Goal: Download file/media

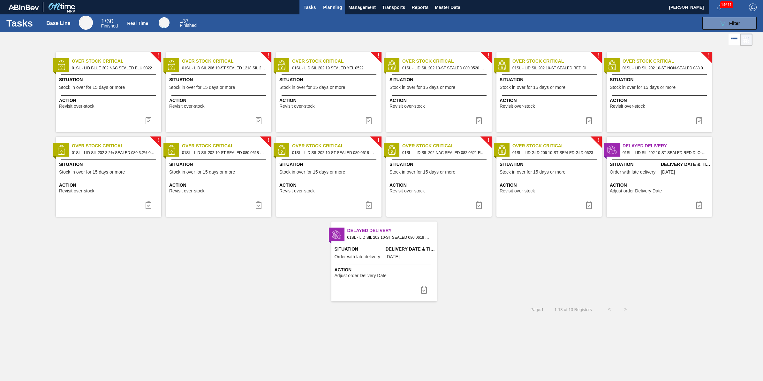
click at [331, 7] on span "Planning" at bounding box center [332, 8] width 19 height 8
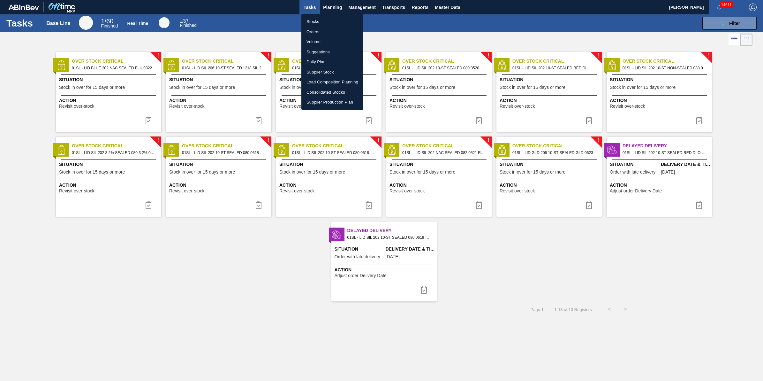
click at [322, 22] on li "Stocks" at bounding box center [332, 22] width 62 height 10
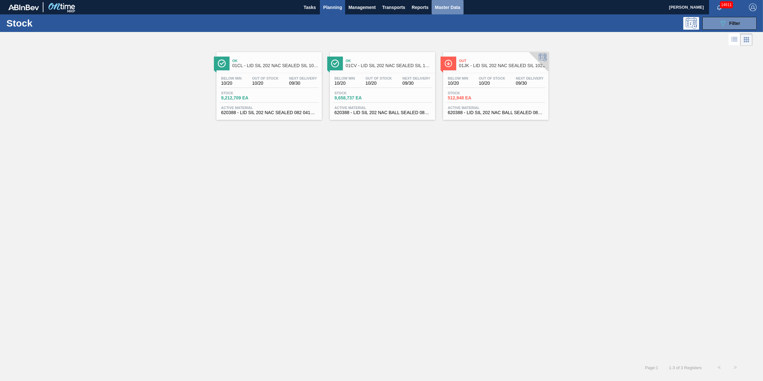
click at [446, 4] on span "Master Data" at bounding box center [447, 8] width 25 height 8
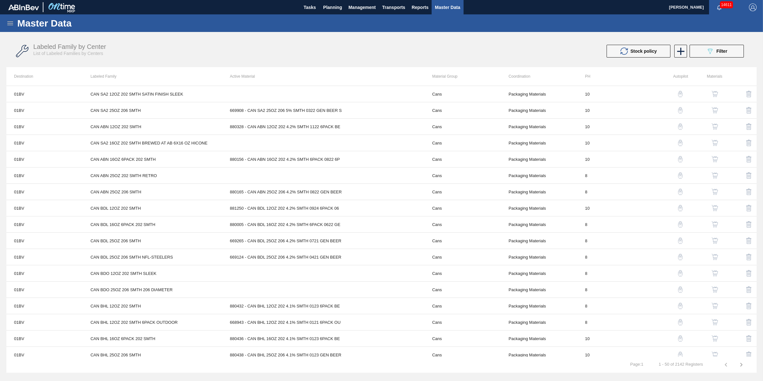
click at [7, 21] on icon at bounding box center [10, 23] width 6 height 4
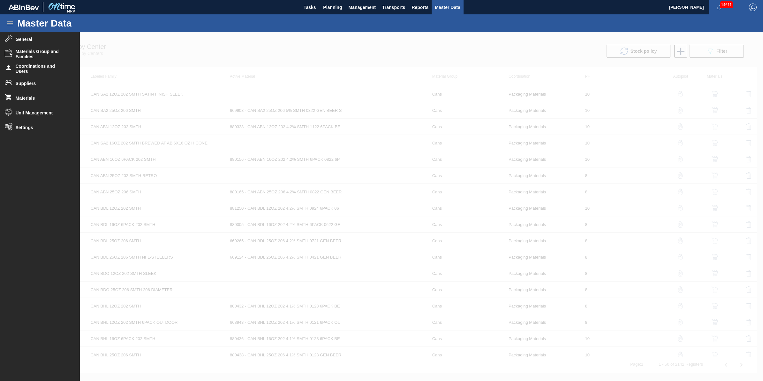
click at [423, 42] on div at bounding box center [381, 206] width 763 height 349
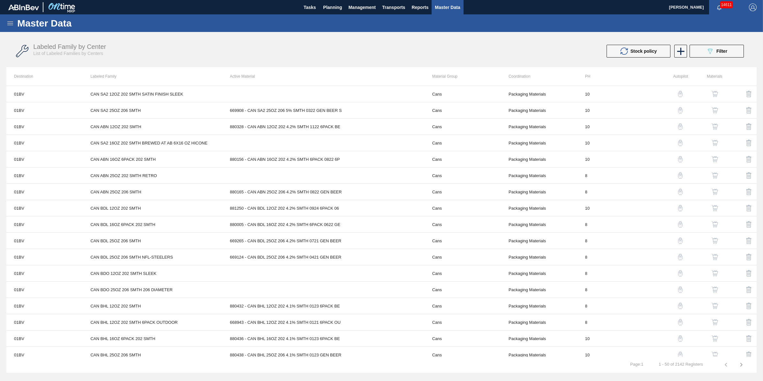
click at [11, 22] on icon at bounding box center [10, 23] width 8 height 8
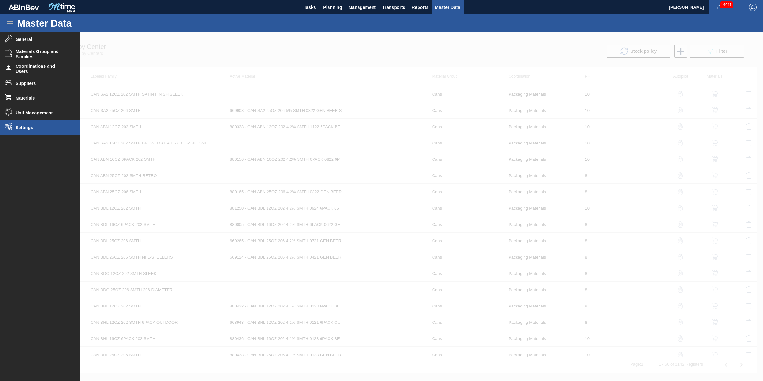
click at [42, 128] on span "Settings" at bounding box center [42, 127] width 53 height 5
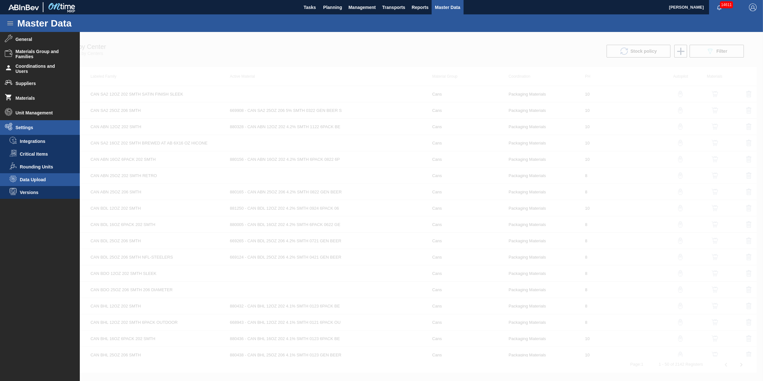
click at [48, 181] on span "Data Upload" at bounding box center [44, 179] width 49 height 5
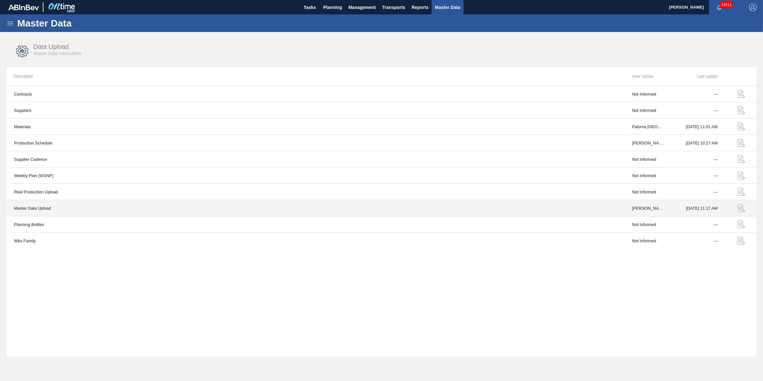
click at [692, 209] on td "[DATE] 11:17 AM" at bounding box center [699, 208] width 54 height 16
click at [738, 208] on img "button" at bounding box center [742, 208] width 8 height 8
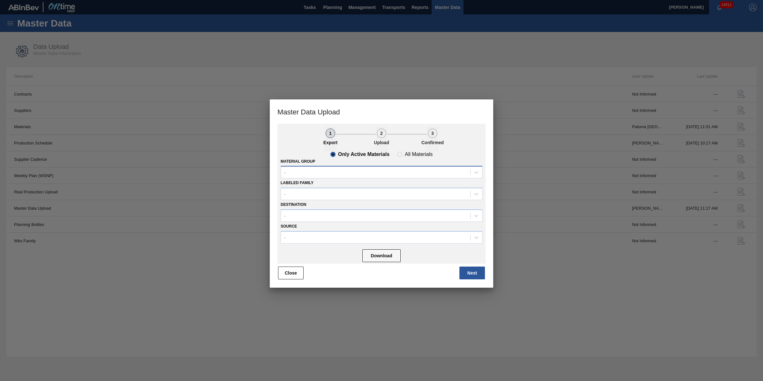
click at [425, 171] on div "-" at bounding box center [375, 172] width 189 height 9
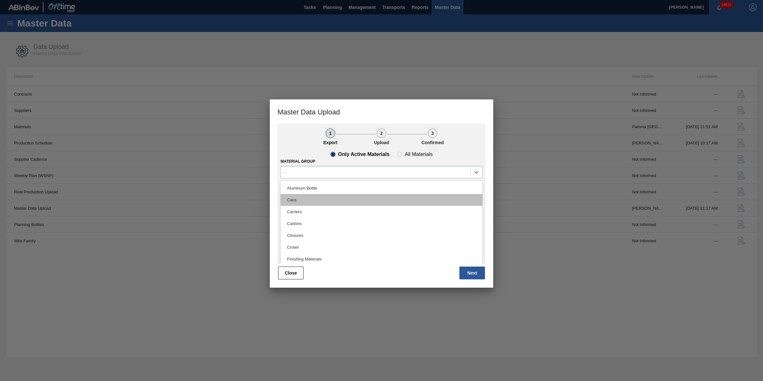
click at [414, 194] on div "Cans" at bounding box center [382, 200] width 202 height 12
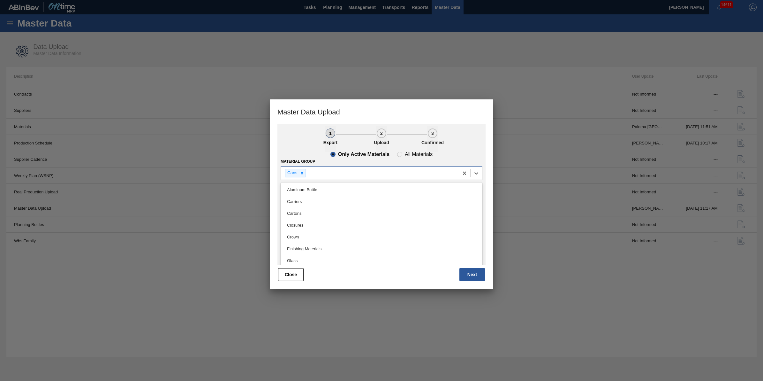
click at [390, 176] on div "Cans" at bounding box center [370, 172] width 178 height 13
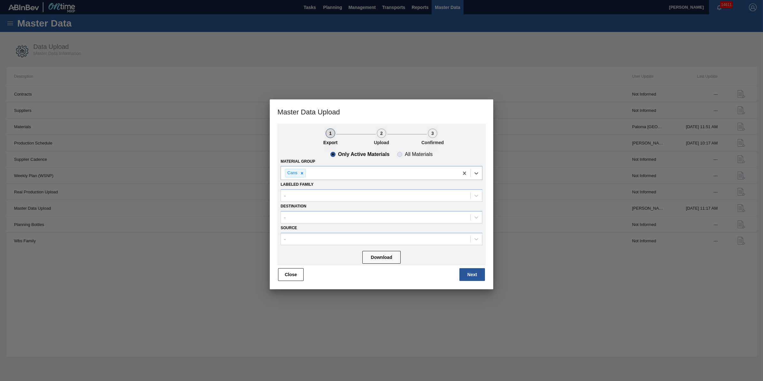
click at [400, 153] on span "All Materials" at bounding box center [414, 154] width 35 height 5
click at [400, 153] on input "All Materials" at bounding box center [400, 154] width 10 height 10
radio input "true"
radio input "false"
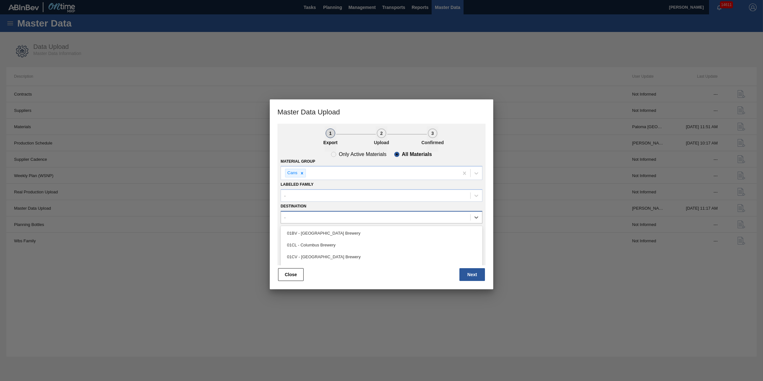
click at [351, 216] on div "-" at bounding box center [375, 216] width 189 height 9
type input "m"
click at [381, 242] on div "01MM - Merrimack Brewery" at bounding box center [382, 245] width 202 height 12
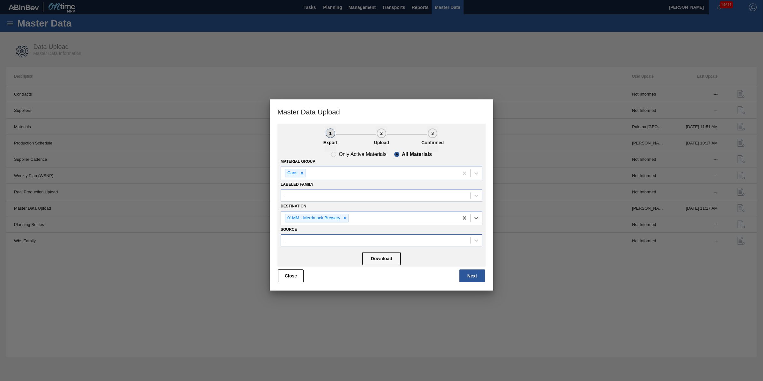
click at [377, 242] on div "-" at bounding box center [375, 240] width 189 height 9
click at [546, 272] on div at bounding box center [381, 190] width 763 height 381
click at [391, 256] on button "Download" at bounding box center [381, 258] width 38 height 13
click at [477, 274] on button "Next" at bounding box center [472, 275] width 26 height 13
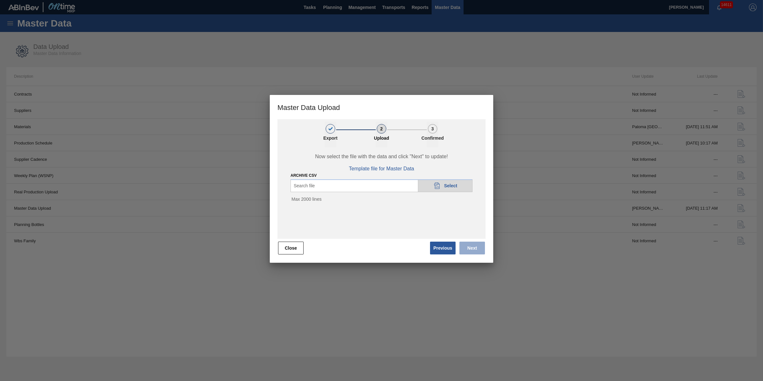
click at [431, 189] on div "20DAD902-3625-4257-8FDA-0C0CB19E2A3D Select" at bounding box center [445, 185] width 55 height 13
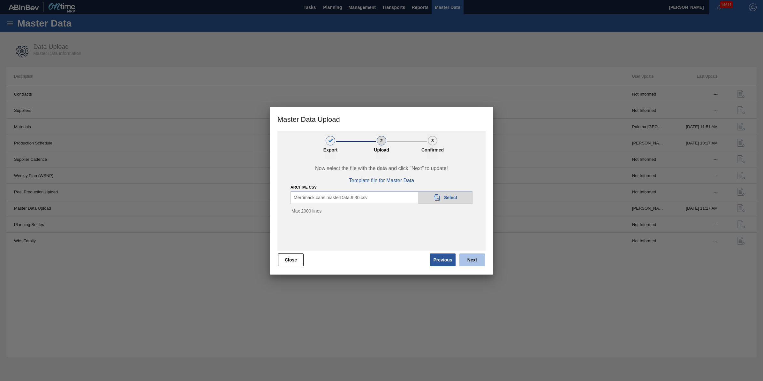
click at [469, 259] on button "Next" at bounding box center [472, 259] width 26 height 13
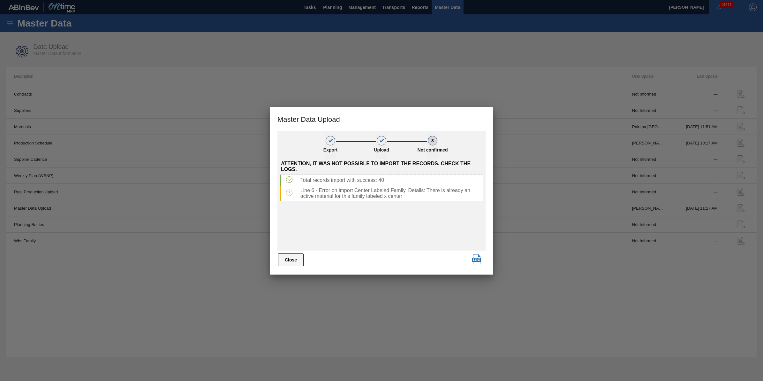
drag, startPoint x: 307, startPoint y: 260, endPoint x: 299, endPoint y: 262, distance: 8.3
click at [302, 261] on div "Close" at bounding box center [381, 260] width 208 height 14
click at [294, 262] on button "Close" at bounding box center [291, 259] width 26 height 13
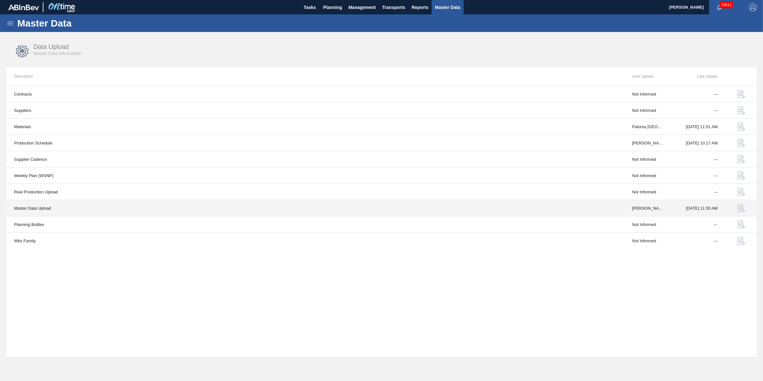
click at [737, 209] on button "button" at bounding box center [741, 207] width 15 height 15
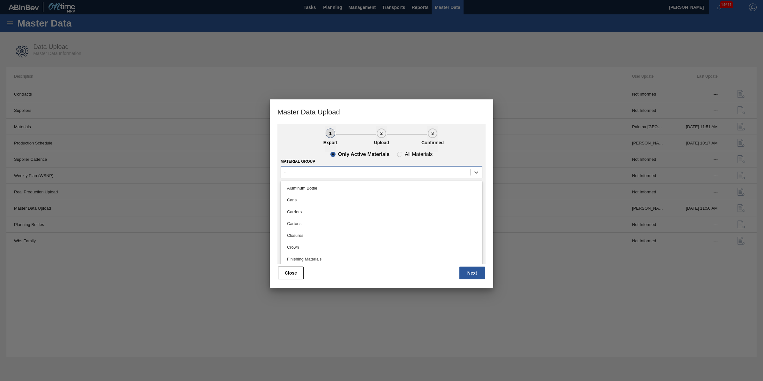
click at [414, 171] on div "-" at bounding box center [375, 172] width 189 height 9
click at [385, 200] on div "Cans" at bounding box center [382, 200] width 202 height 12
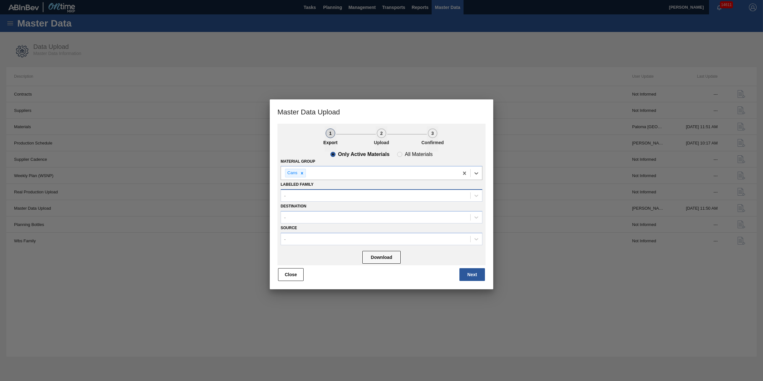
click at [389, 191] on div "-" at bounding box center [375, 195] width 189 height 9
click at [386, 195] on div "-" at bounding box center [375, 195] width 189 height 9
click at [374, 219] on div "-" at bounding box center [375, 216] width 189 height 9
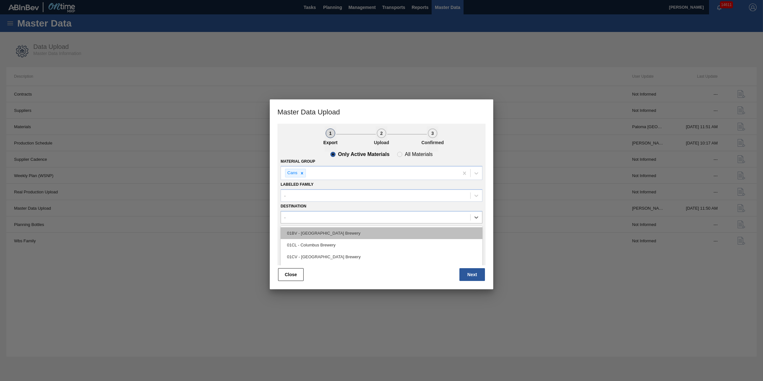
click at [371, 232] on div "01BV - [GEOGRAPHIC_DATA] Brewery" at bounding box center [382, 233] width 202 height 12
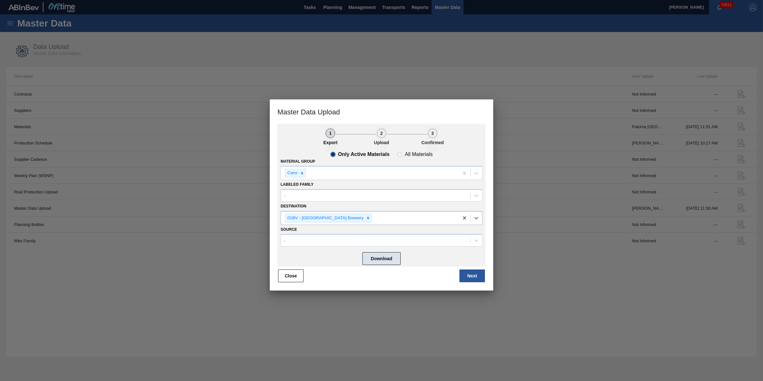
click at [377, 254] on button "Download" at bounding box center [381, 258] width 38 height 13
click at [0, 0] on slot "All Materials" at bounding box center [0, 0] width 0 height 0
click at [405, 153] on input "All Materials" at bounding box center [400, 154] width 10 height 10
radio input "true"
radio input "false"
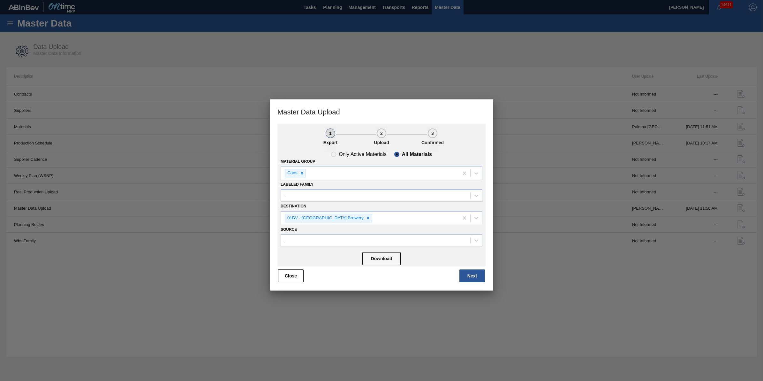
click at [335, 343] on div at bounding box center [381, 190] width 763 height 381
click at [341, 335] on div at bounding box center [381, 190] width 763 height 381
click at [300, 277] on button "Close" at bounding box center [291, 275] width 26 height 13
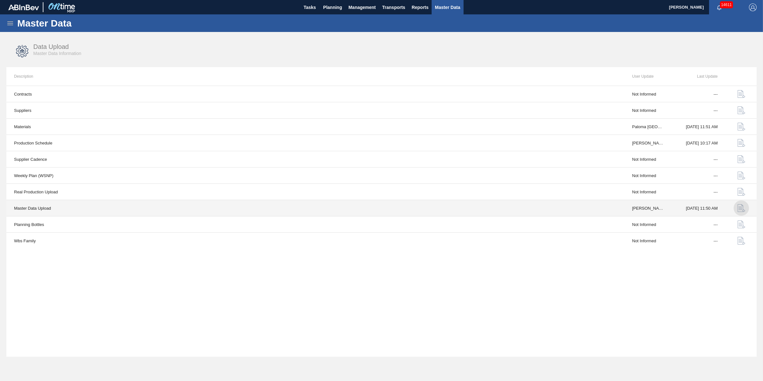
click at [739, 208] on img "button" at bounding box center [742, 208] width 8 height 8
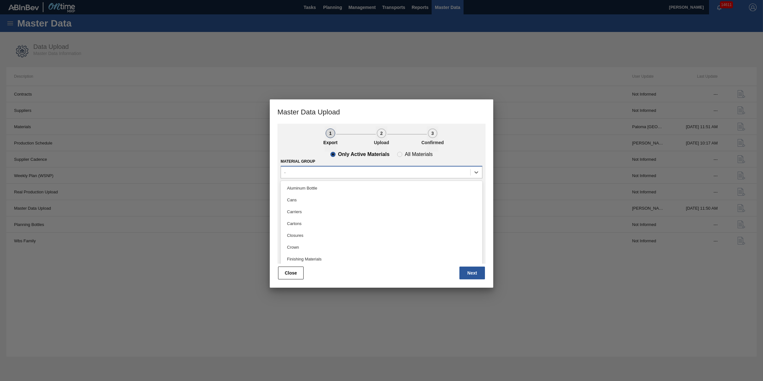
click at [378, 174] on div "-" at bounding box center [375, 172] width 189 height 9
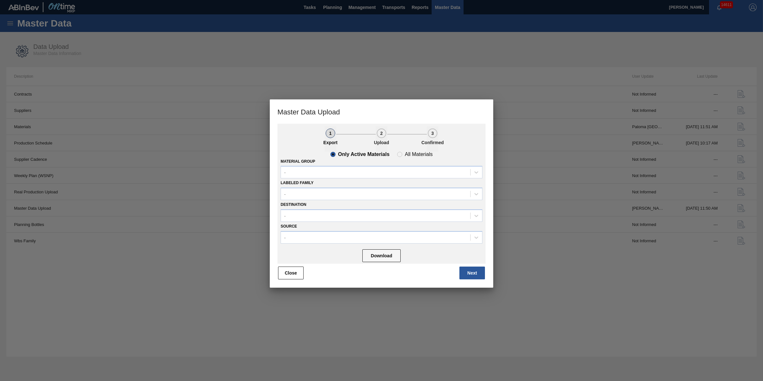
click at [403, 150] on li "2 Upload" at bounding box center [401, 139] width 51 height 26
drag, startPoint x: 403, startPoint y: 150, endPoint x: 401, endPoint y: 155, distance: 5.8
click at [401, 155] on span "All Materials" at bounding box center [414, 154] width 35 height 5
click at [401, 155] on input "All Materials" at bounding box center [400, 154] width 10 height 10
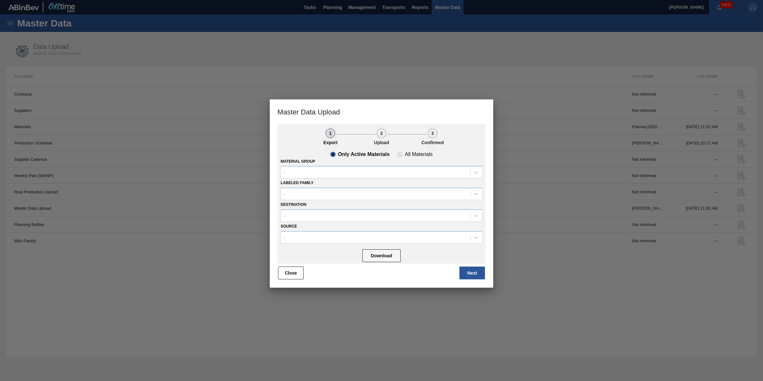
radio input "true"
radio input "false"
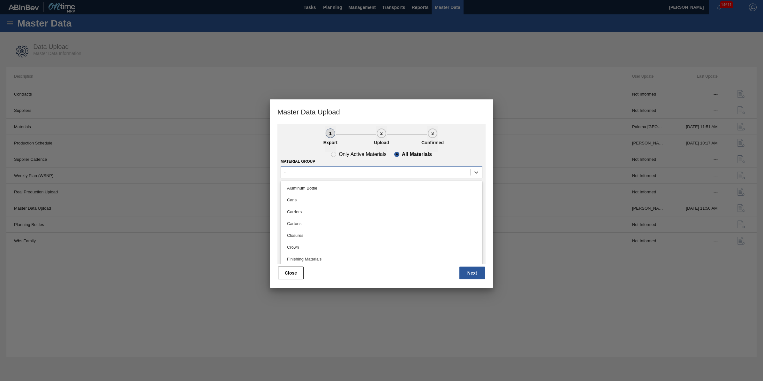
click at [389, 171] on div "-" at bounding box center [375, 172] width 189 height 9
click at [377, 194] on div "Cans" at bounding box center [382, 200] width 202 height 12
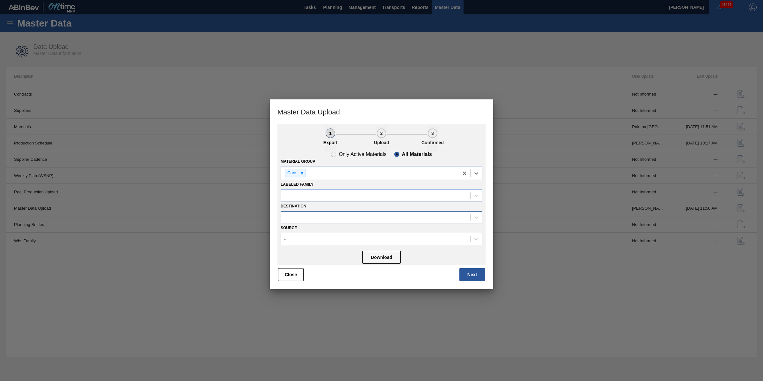
drag, startPoint x: 374, startPoint y: 210, endPoint x: 372, endPoint y: 215, distance: 4.7
click at [374, 211] on div "-" at bounding box center [382, 217] width 202 height 12
click at [367, 231] on div "01BV - [GEOGRAPHIC_DATA] Brewery" at bounding box center [382, 233] width 202 height 12
click at [377, 255] on button "Download" at bounding box center [381, 258] width 38 height 13
